Goal: Transaction & Acquisition: Purchase product/service

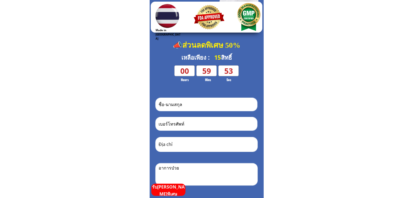
scroll to position [109, 0]
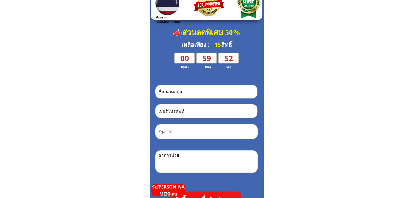
click at [197, 112] on input "tel" at bounding box center [206, 111] width 98 height 13
paste input "0922944622"
type input "0922944622"
click at [198, 87] on input "text" at bounding box center [206, 91] width 98 height 13
paste input "[PERSON_NAME]"
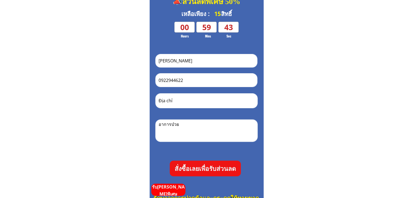
scroll to position [163, 0]
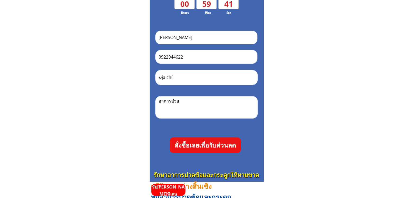
type input "[PERSON_NAME]"
click at [216, 144] on p "สั่งซื้อเลยเพื่อรับส่วนลด" at bounding box center [205, 145] width 71 height 16
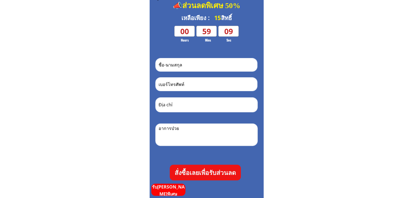
scroll to position [136, 0]
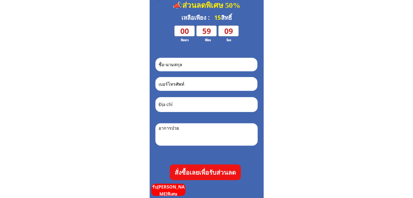
click at [206, 83] on input "tel" at bounding box center [206, 83] width 98 height 13
paste input "0922944622"
type input "0922944622"
click at [220, 62] on input "text" at bounding box center [206, 64] width 98 height 13
click at [211, 70] on input "text" at bounding box center [206, 64] width 98 height 13
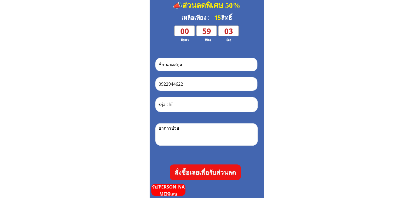
paste input "[PERSON_NAME]"
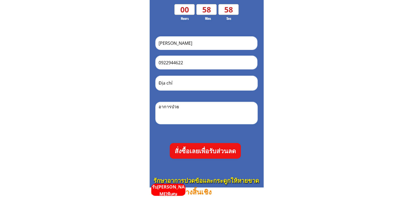
scroll to position [190, 0]
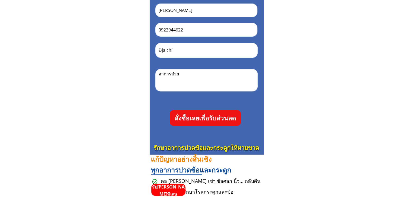
type input "[PERSON_NAME]"
click at [219, 119] on p "สั่งซื้อเลยเพื่อรับส่วนลด" at bounding box center [205, 118] width 71 height 16
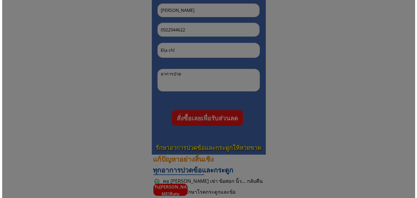
scroll to position [0, 0]
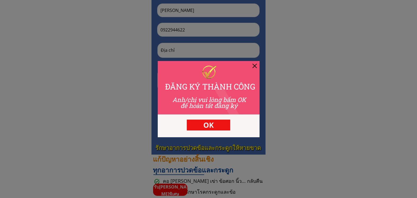
click at [256, 66] on div at bounding box center [255, 66] width 4 height 4
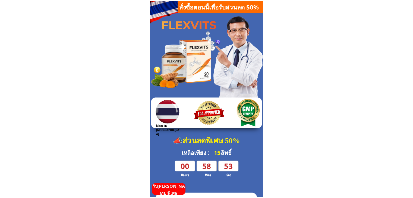
scroll to position [190, 0]
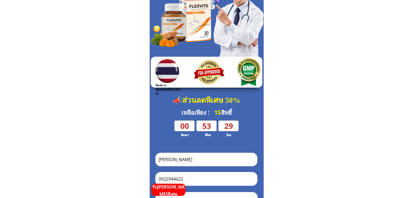
scroll to position [109, 0]
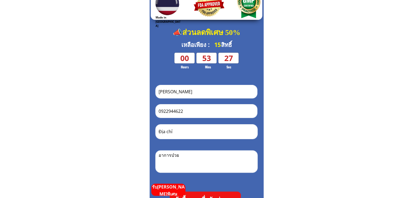
click at [211, 110] on input "0922944622" at bounding box center [206, 111] width 98 height 13
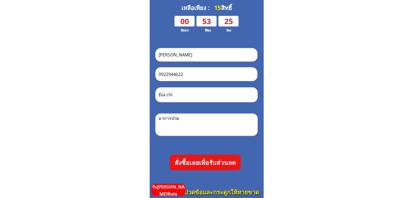
scroll to position [190, 0]
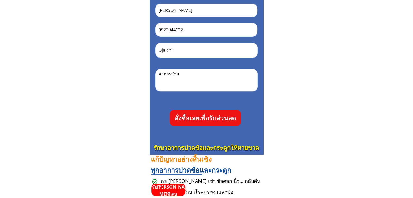
click at [231, 115] on p "สั่งซื้อเลยเพื่อรับส่วนลด" at bounding box center [205, 118] width 71 height 16
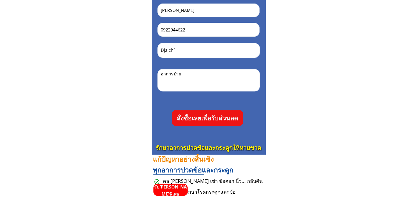
scroll to position [0, 0]
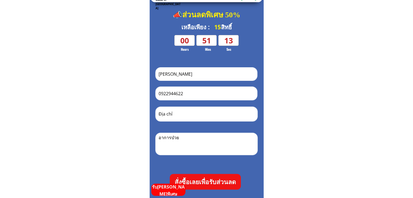
scroll to position [136, 0]
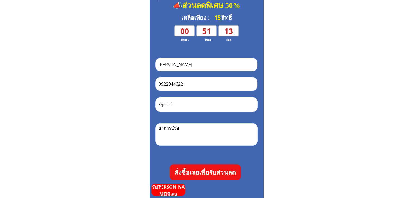
drag, startPoint x: 192, startPoint y: 83, endPoint x: 147, endPoint y: 81, distance: 45.4
click at [218, 173] on p "สั่งซื้อเลยเพื่อรับส่วนลด" at bounding box center [205, 173] width 71 height 16
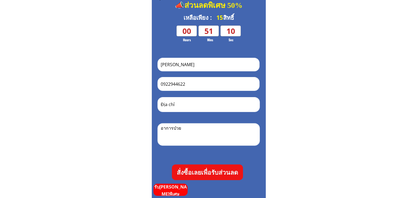
scroll to position [0, 0]
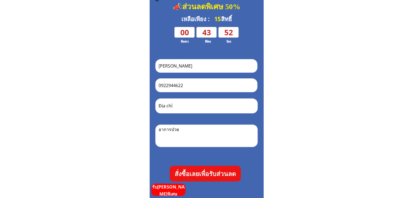
scroll to position [136, 0]
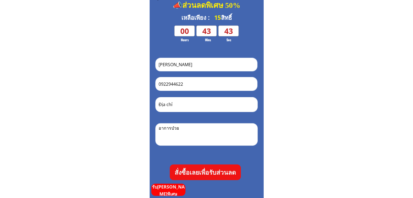
click at [203, 171] on p "สั่งซื้อเลยเพื่อรับส่วนลด" at bounding box center [205, 173] width 71 height 16
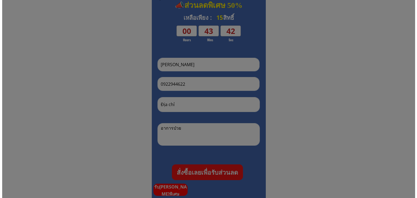
scroll to position [0, 0]
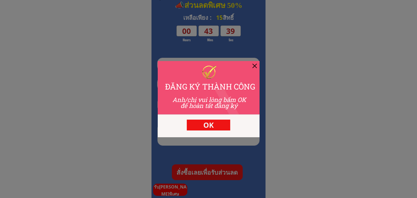
click at [204, 126] on p "OK" at bounding box center [208, 125] width 43 height 11
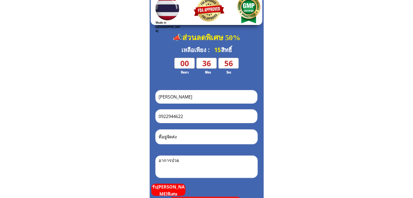
scroll to position [136, 0]
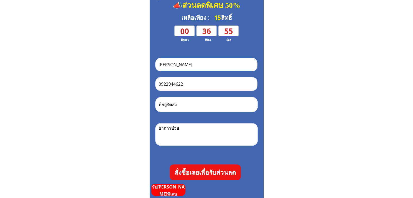
click at [187, 83] on input "0922944622" at bounding box center [206, 83] width 98 height 13
click at [217, 172] on p "สั่งซื้อเลยเพื่อรับส่วนลด" at bounding box center [205, 173] width 71 height 16
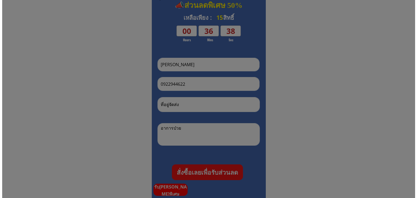
scroll to position [0, 0]
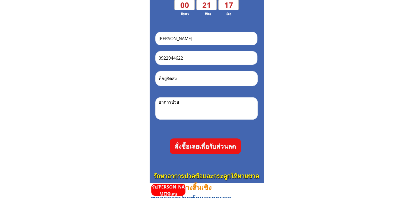
scroll to position [163, 0]
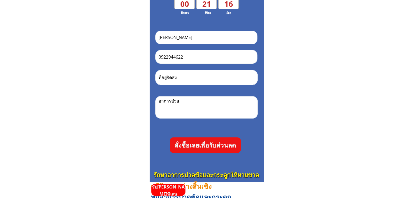
click at [217, 143] on p "สั่งซื้อเลยเพื่อรับส่วนลด" at bounding box center [205, 145] width 71 height 16
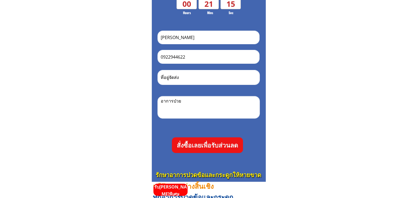
scroll to position [0, 0]
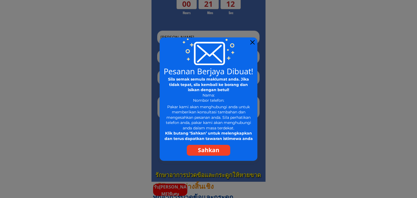
click at [253, 42] on div at bounding box center [252, 42] width 4 height 4
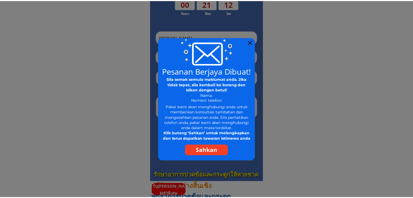
scroll to position [163, 0]
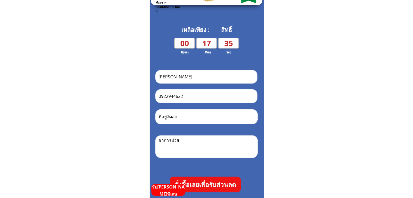
scroll to position [163, 0]
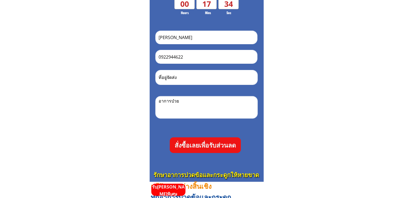
click at [206, 142] on p "สั่งซื้อเลยเพื่อรับส่วนลด" at bounding box center [205, 145] width 71 height 16
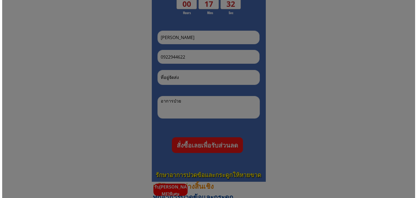
scroll to position [0, 0]
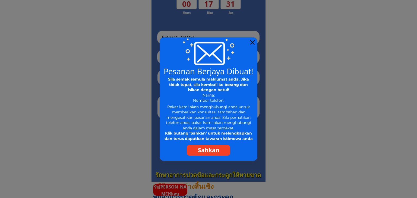
click at [253, 44] on div at bounding box center [252, 42] width 4 height 4
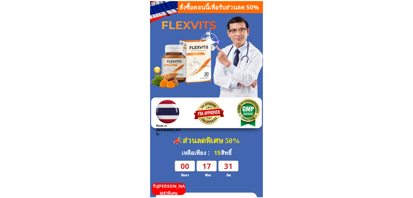
scroll to position [163, 0]
